Goal: Check status: Check status

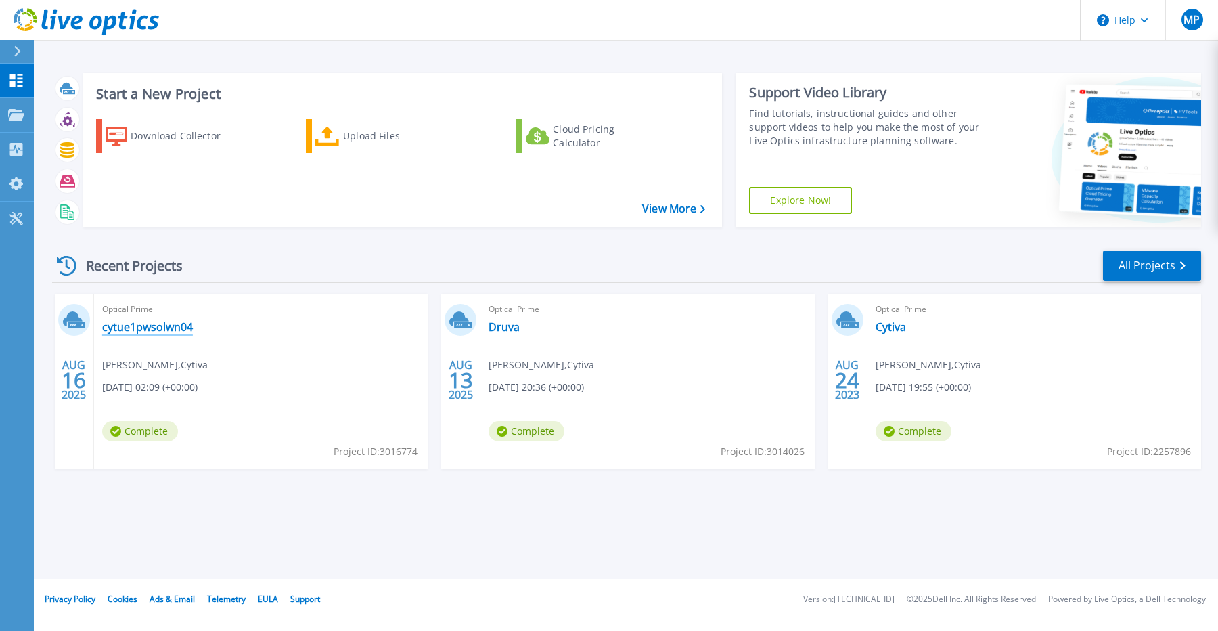
click at [172, 321] on link "cytue1pwsolwn04" at bounding box center [147, 327] width 91 height 14
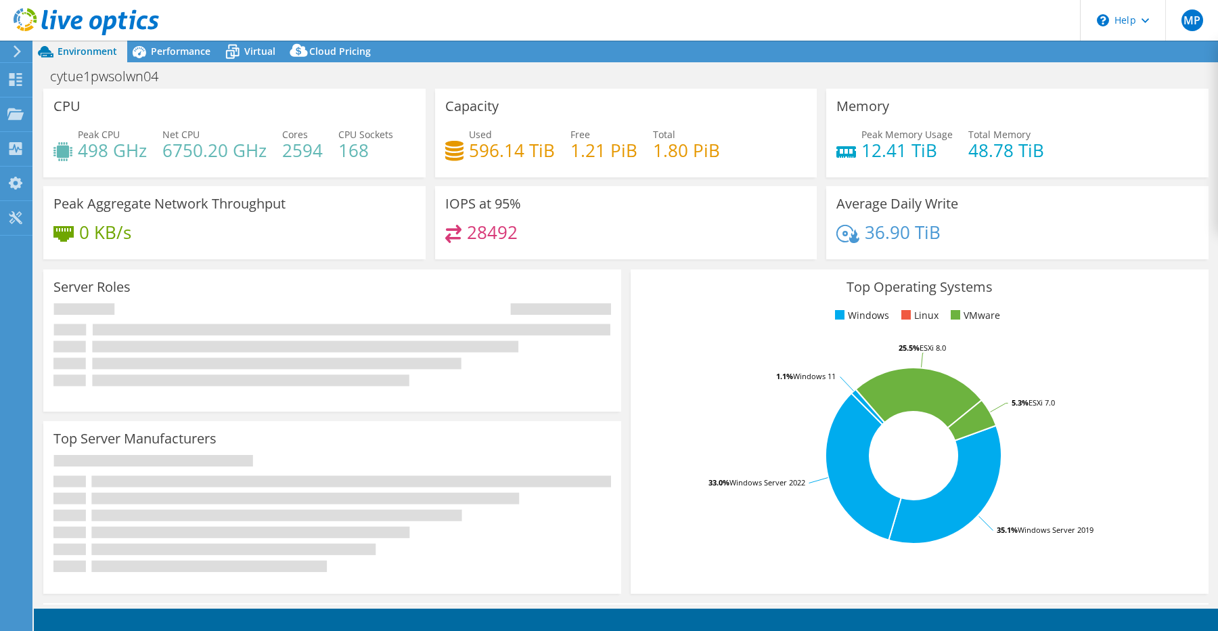
select select "USEast"
select select "USD"
